Goal: Navigation & Orientation: Locate item on page

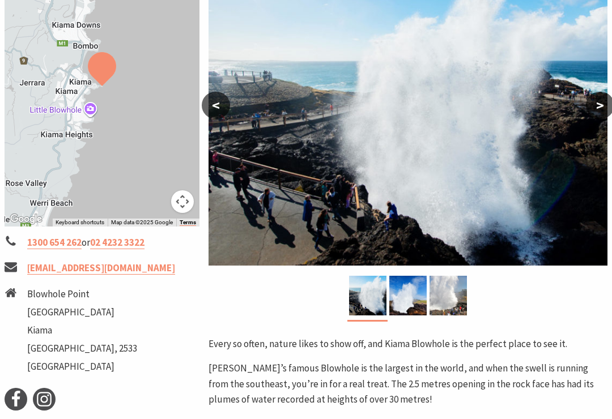
scroll to position [232, 0]
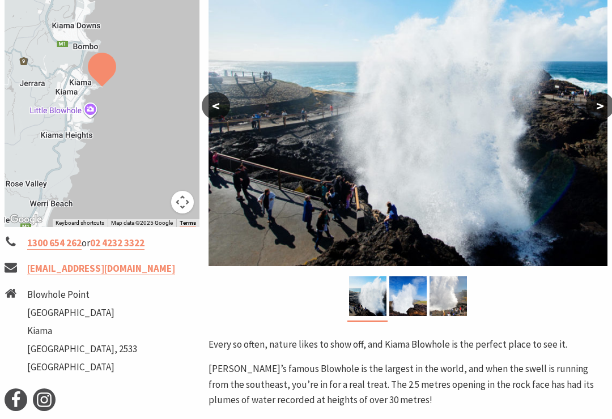
click at [236, 108] on img at bounding box center [408, 120] width 399 height 292
click at [214, 100] on button "<" at bounding box center [216, 106] width 28 height 27
click at [226, 108] on button "<" at bounding box center [216, 105] width 28 height 27
click at [222, 106] on button "<" at bounding box center [216, 105] width 28 height 27
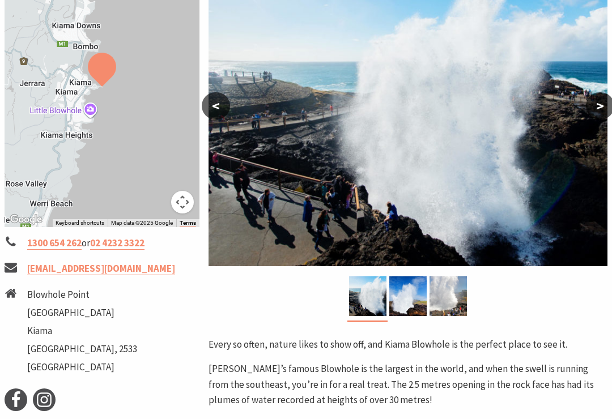
click at [214, 106] on button "<" at bounding box center [216, 105] width 28 height 27
click at [210, 108] on button "<" at bounding box center [216, 105] width 28 height 27
click at [595, 105] on button ">" at bounding box center [600, 105] width 28 height 27
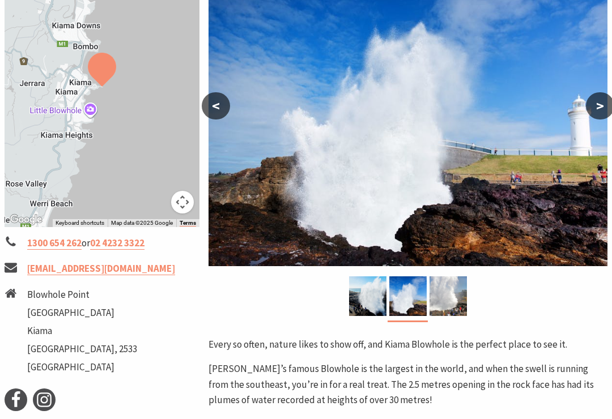
click at [595, 100] on button ">" at bounding box center [600, 105] width 28 height 27
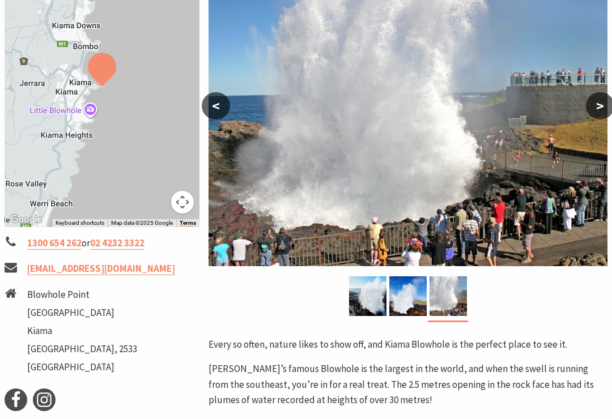
click at [604, 115] on button ">" at bounding box center [600, 105] width 28 height 27
click at [226, 103] on button "<" at bounding box center [216, 105] width 28 height 27
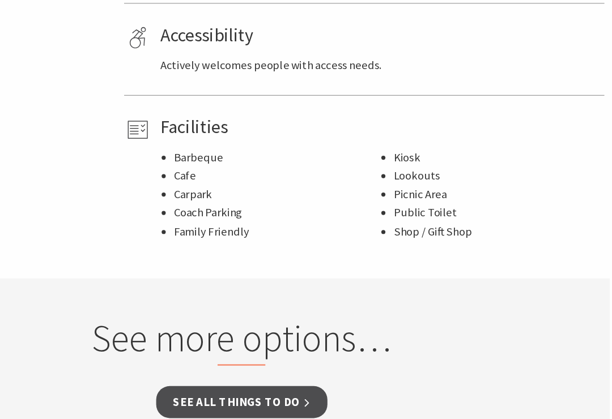
scroll to position [1253, 0]
